Goal: Information Seeking & Learning: Learn about a topic

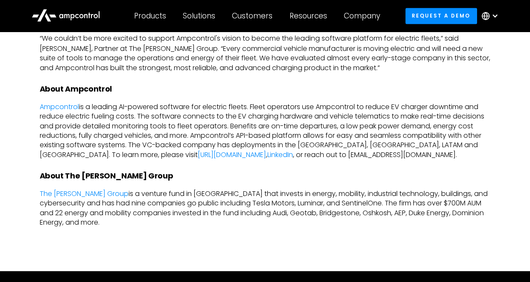
scroll to position [738, 0]
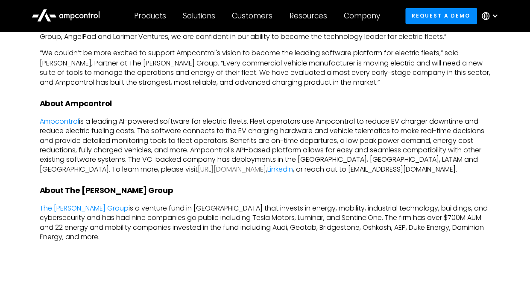
click at [198, 173] on link "https://www.ampcontrol.io/" at bounding box center [232, 169] width 68 height 10
